Goal: Task Accomplishment & Management: Use online tool/utility

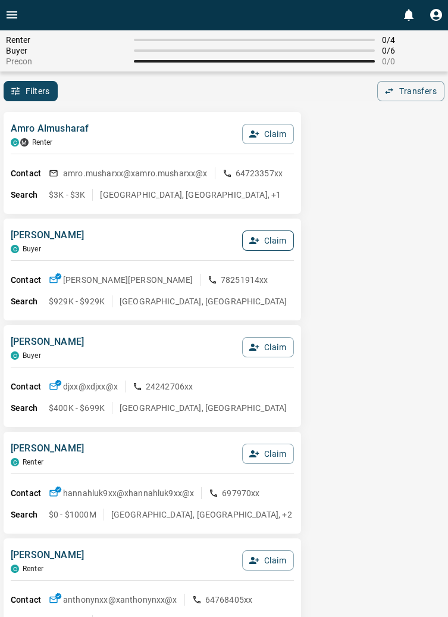
click at [279, 249] on button "Claim" at bounding box center [268, 240] width 52 height 20
click at [281, 244] on button "Confirm Claim" at bounding box center [251, 240] width 85 height 20
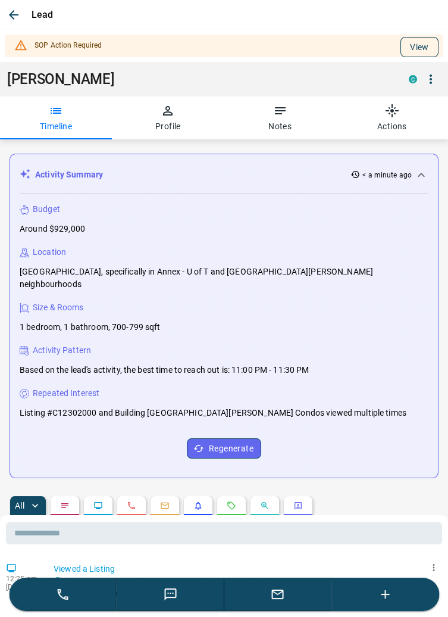
click at [426, 52] on button "View" at bounding box center [420, 47] width 38 height 20
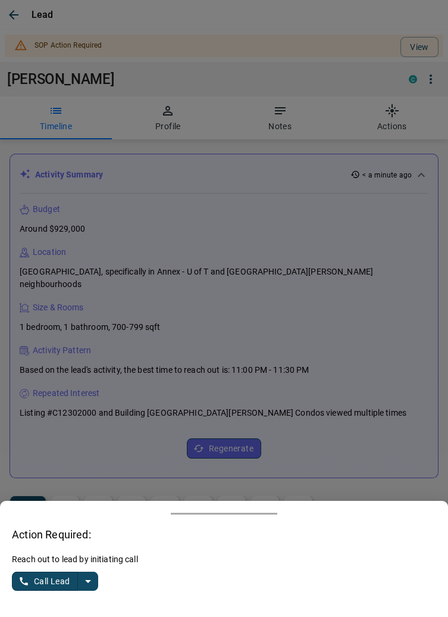
click at [91, 586] on icon "split button" at bounding box center [88, 581] width 14 height 14
click at [97, 581] on button "split button" at bounding box center [88, 580] width 20 height 19
click at [90, 579] on icon "split button" at bounding box center [88, 581] width 14 height 14
click at [65, 548] on li "Call Lead" at bounding box center [56, 540] width 73 height 18
click at [38, 583] on button "Call Lead" at bounding box center [45, 580] width 66 height 19
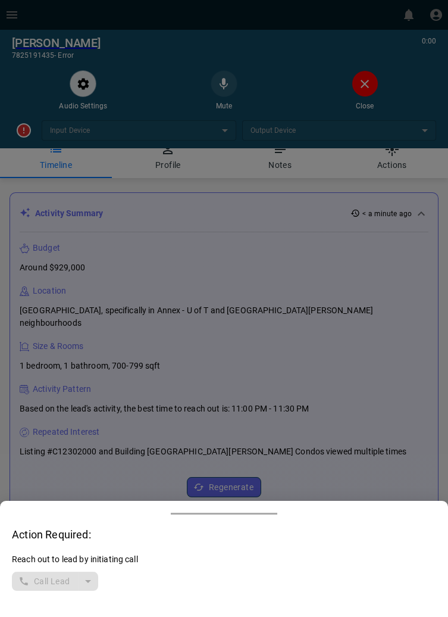
click at [373, 88] on div at bounding box center [224, 308] width 448 height 617
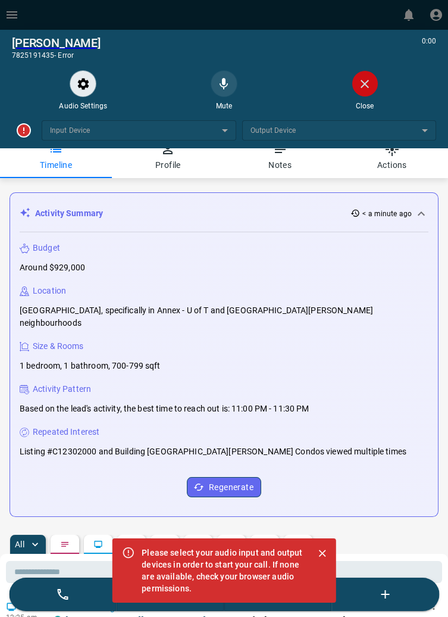
click at [373, 88] on button "Close" at bounding box center [365, 83] width 27 height 27
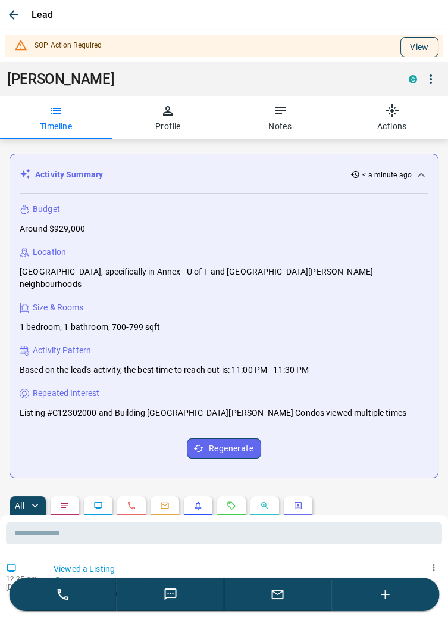
click at [431, 45] on button "View" at bounding box center [420, 47] width 38 height 20
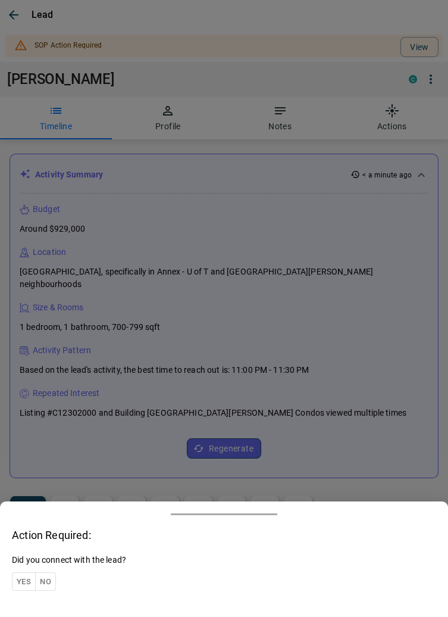
click at [24, 580] on button "Yes" at bounding box center [24, 581] width 24 height 18
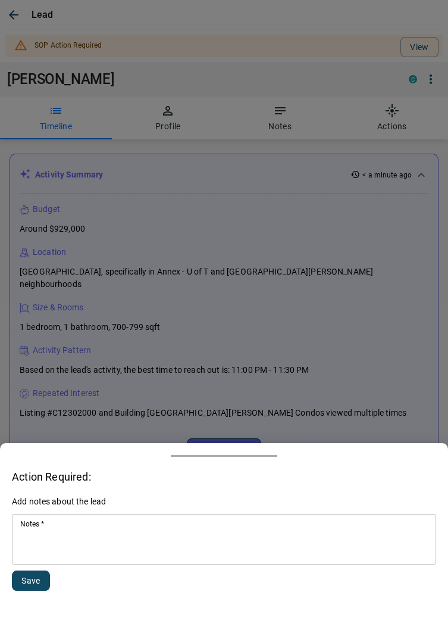
click at [110, 537] on textarea "Notes   *" at bounding box center [224, 539] width 408 height 40
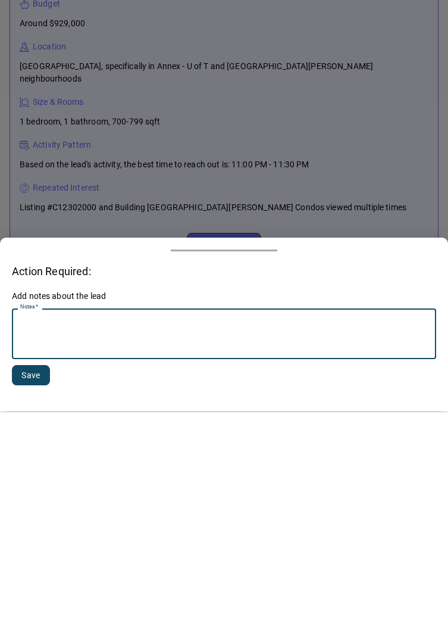
scroll to position [128, 0]
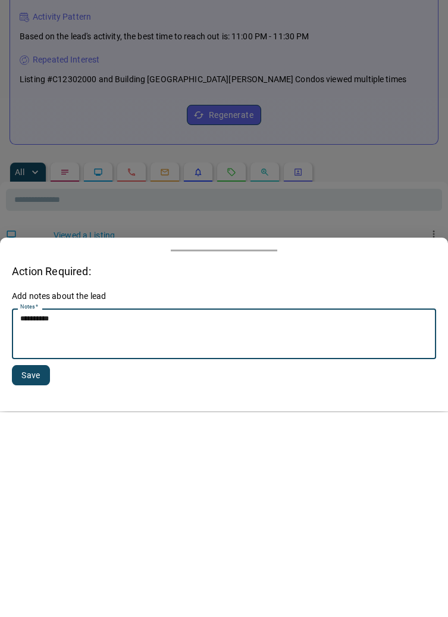
type textarea "**********"
click at [30, 574] on button "Save" at bounding box center [31, 580] width 38 height 20
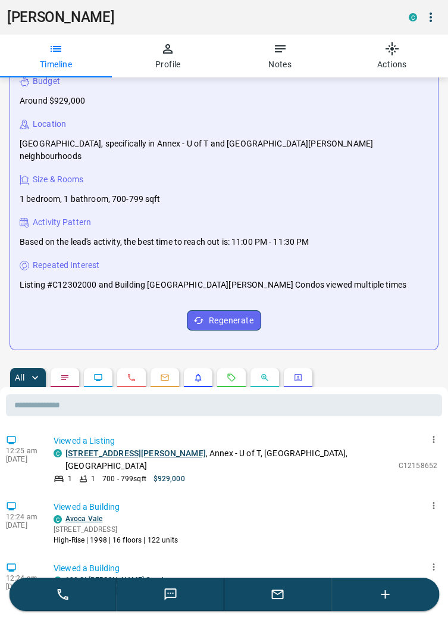
scroll to position [0, 0]
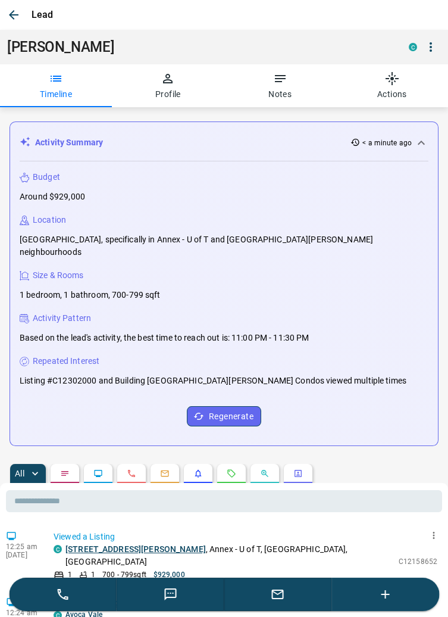
click at [12, 13] on icon "button" at bounding box center [14, 15] width 10 height 10
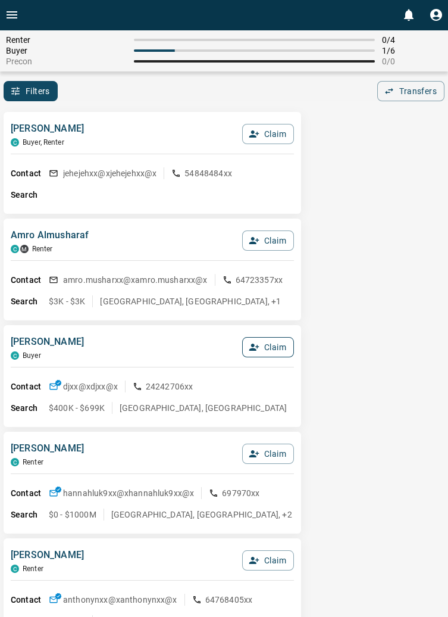
click at [272, 353] on button "Claim" at bounding box center [268, 347] width 52 height 20
click at [264, 349] on button "Confirm Claim" at bounding box center [251, 347] width 85 height 20
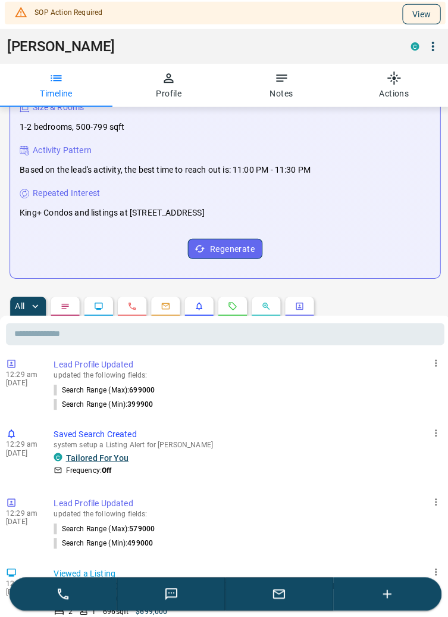
click at [420, 16] on button "View" at bounding box center [420, 17] width 38 height 20
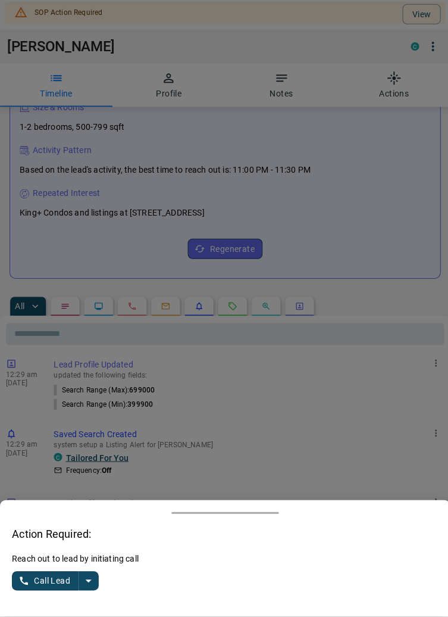
click at [97, 591] on button "split button" at bounding box center [88, 580] width 20 height 19
click at [70, 567] on li "Log Manual Call" at bounding box center [56, 558] width 73 height 18
click at [42, 591] on button "Log Manual Call" at bounding box center [51, 580] width 79 height 19
click at [26, 591] on button "Yes" at bounding box center [24, 581] width 24 height 18
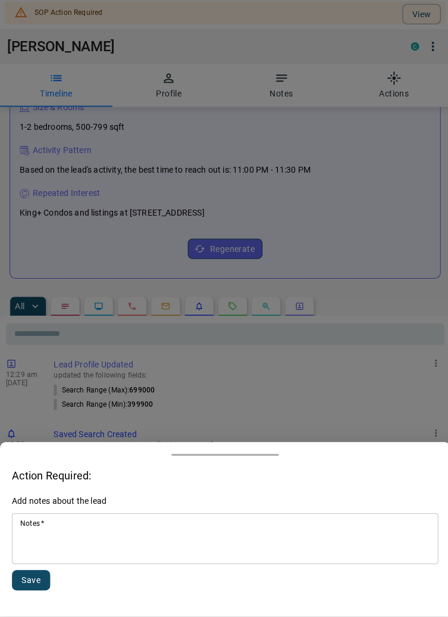
click at [88, 560] on textarea "Notes   *" at bounding box center [224, 539] width 408 height 40
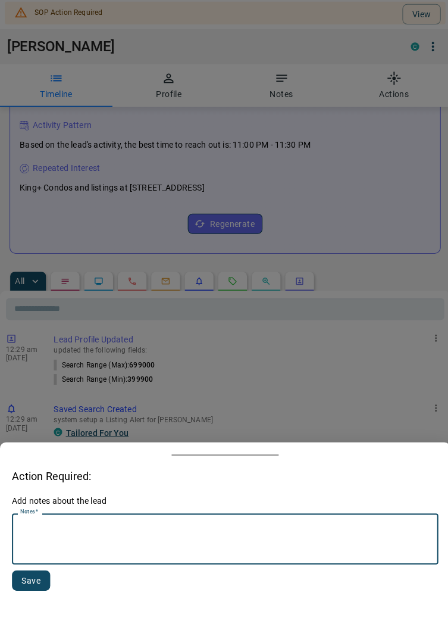
scroll to position [299, 0]
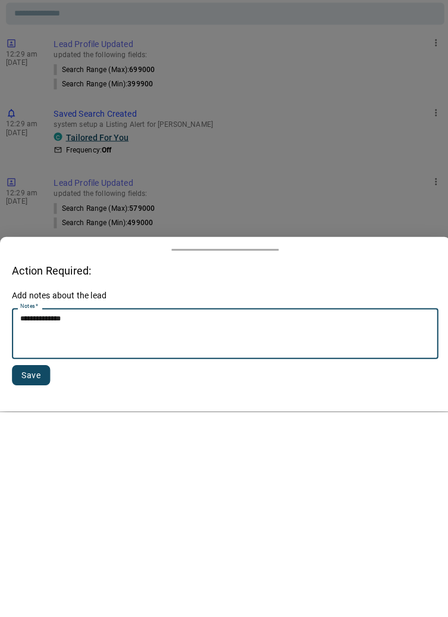
type textarea "**********"
click at [33, 580] on button "Save" at bounding box center [31, 580] width 38 height 20
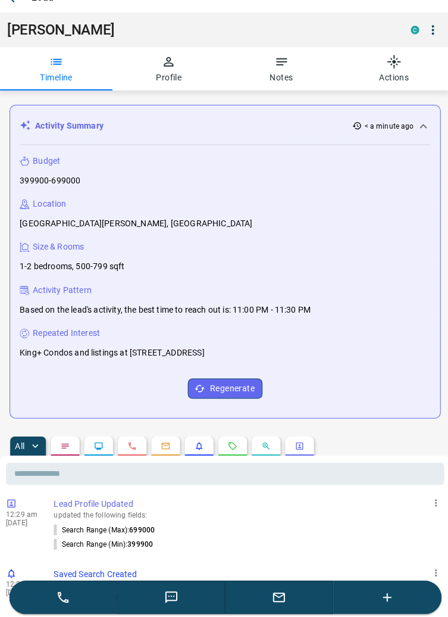
scroll to position [0, 0]
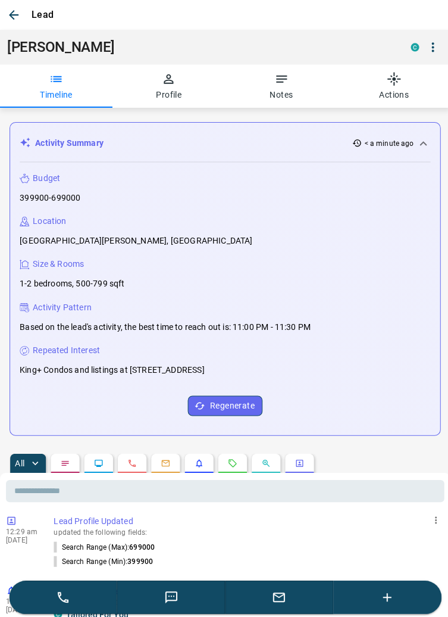
click at [20, 13] on icon "button" at bounding box center [14, 15] width 14 height 14
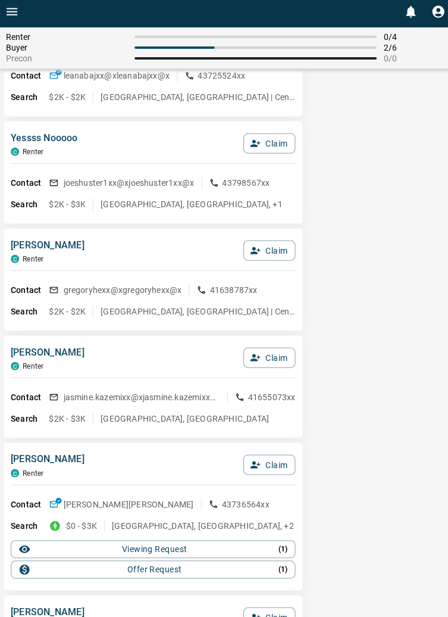
scroll to position [2503, 0]
click at [358, 433] on div "[PERSON_NAME] C Renter Claim Contact jehejehxx@x jehejehxx@x 54848484xx Search …" at bounding box center [224, 351] width 448 height 5493
click at [354, 442] on div "[PERSON_NAME] C Renter Claim Contact jehejehxx@x jehejehxx@x 54848484xx Search …" at bounding box center [224, 351] width 448 height 5493
click at [353, 442] on div "[PERSON_NAME] C Renter Claim Contact jehejehxx@x jehejehxx@x 54848484xx Search …" at bounding box center [224, 351] width 448 height 5493
click at [353, 447] on div "[PERSON_NAME] C Renter Claim Contact jehejehxx@x jehejehxx@x 54848484xx Search …" at bounding box center [224, 351] width 448 height 5493
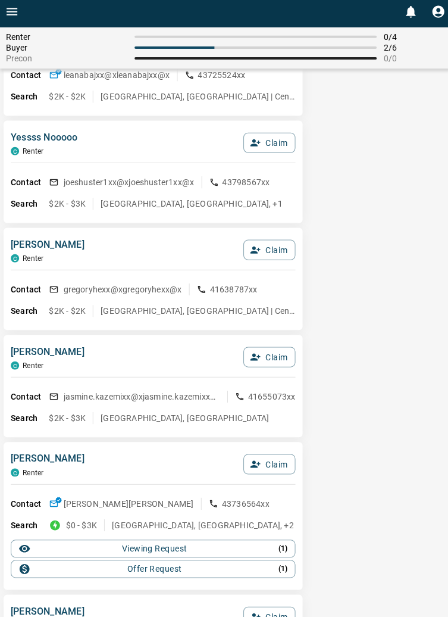
click at [352, 447] on div "[PERSON_NAME] C Renter Claim Contact jehejehxx@x jehejehxx@x 54848484xx Search …" at bounding box center [224, 351] width 448 height 5493
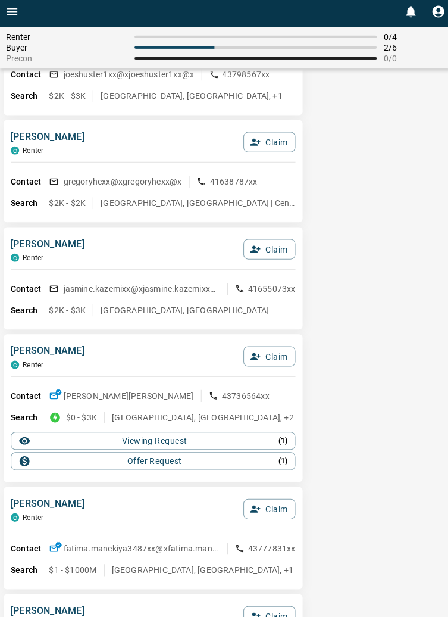
scroll to position [2612, 0]
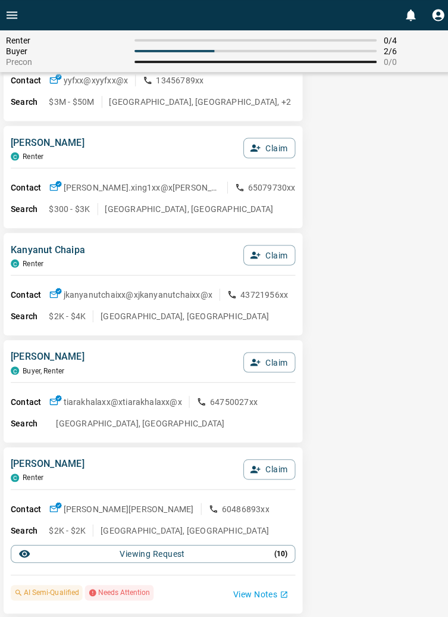
scroll to position [536, 0]
